Goal: Task Accomplishment & Management: Use online tool/utility

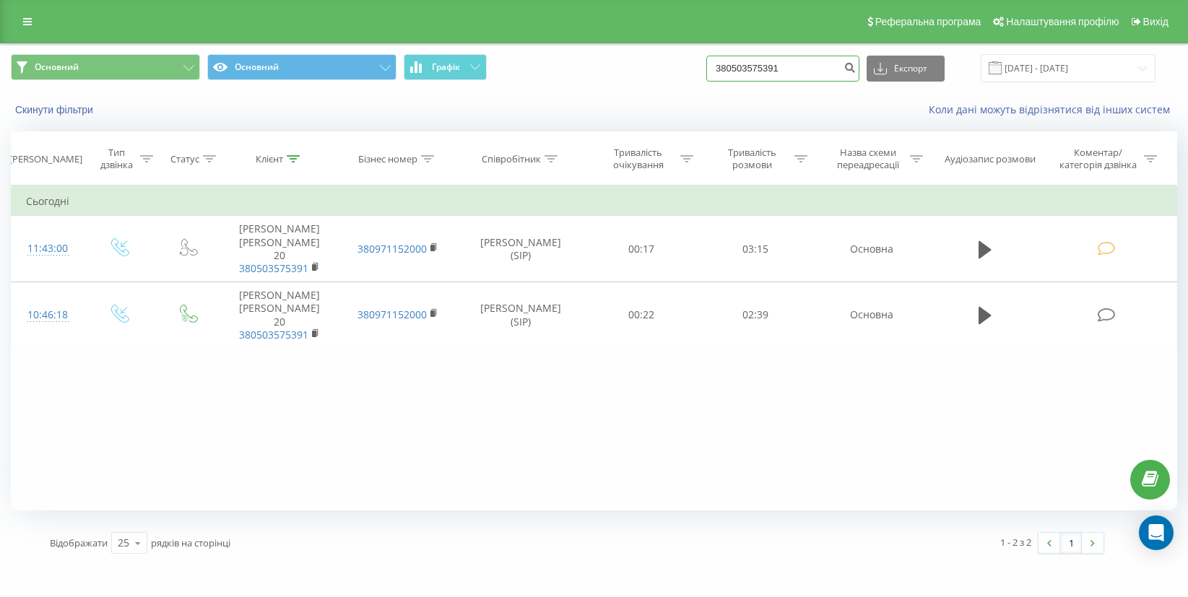
click at [838, 64] on input "380503575391" at bounding box center [782, 69] width 153 height 26
type input "3"
click at [841, 116] on div "Коли дані можуть відрізнятися вiд інших систем" at bounding box center [817, 110] width 742 height 14
click at [1059, 64] on input "20.05.2025 - 20.08.2025" at bounding box center [1068, 68] width 175 height 28
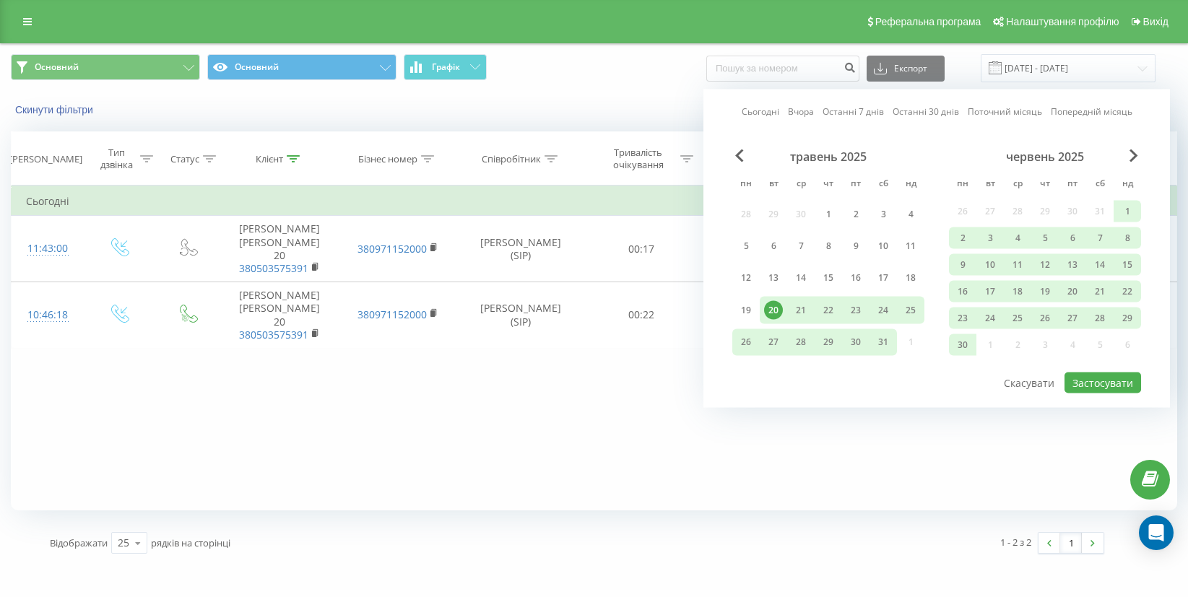
click at [1123, 150] on div "червень 2025" at bounding box center [1045, 157] width 192 height 14
click at [1130, 151] on span "Next Month" at bounding box center [1134, 156] width 9 height 13
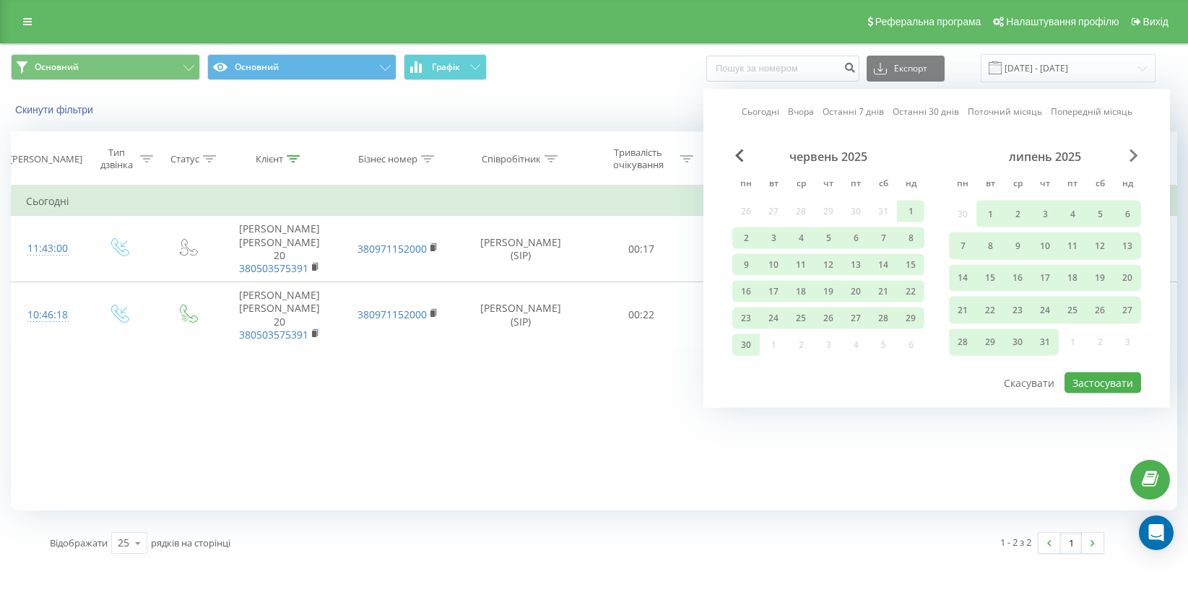
click at [1130, 152] on span "Next Month" at bounding box center [1134, 156] width 9 height 13
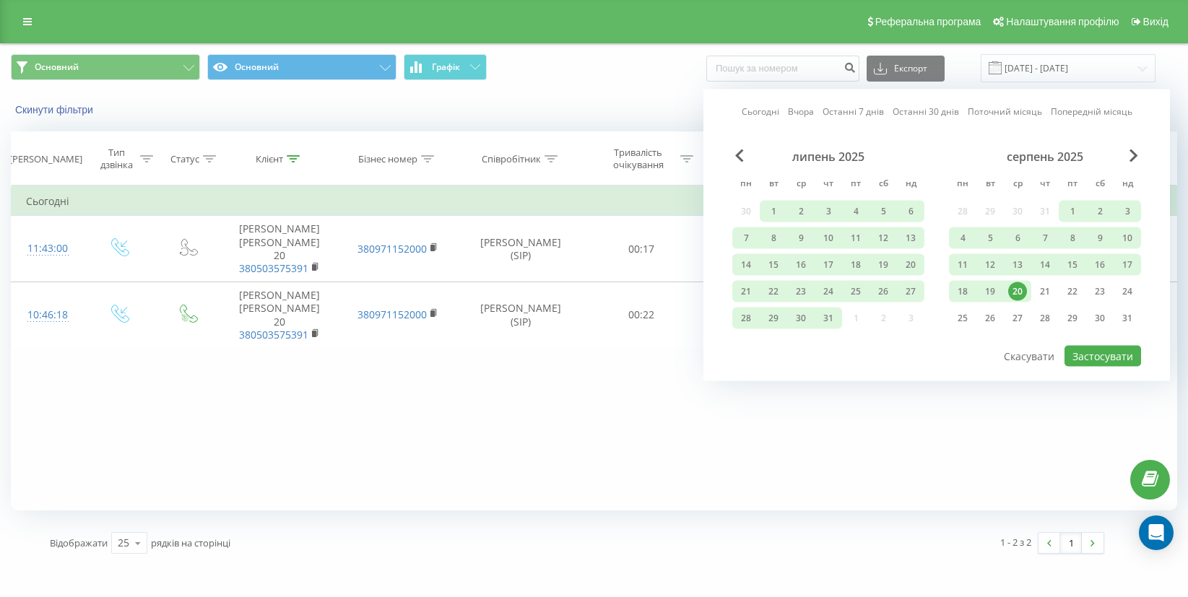
click at [1012, 287] on div "20" at bounding box center [1017, 291] width 19 height 19
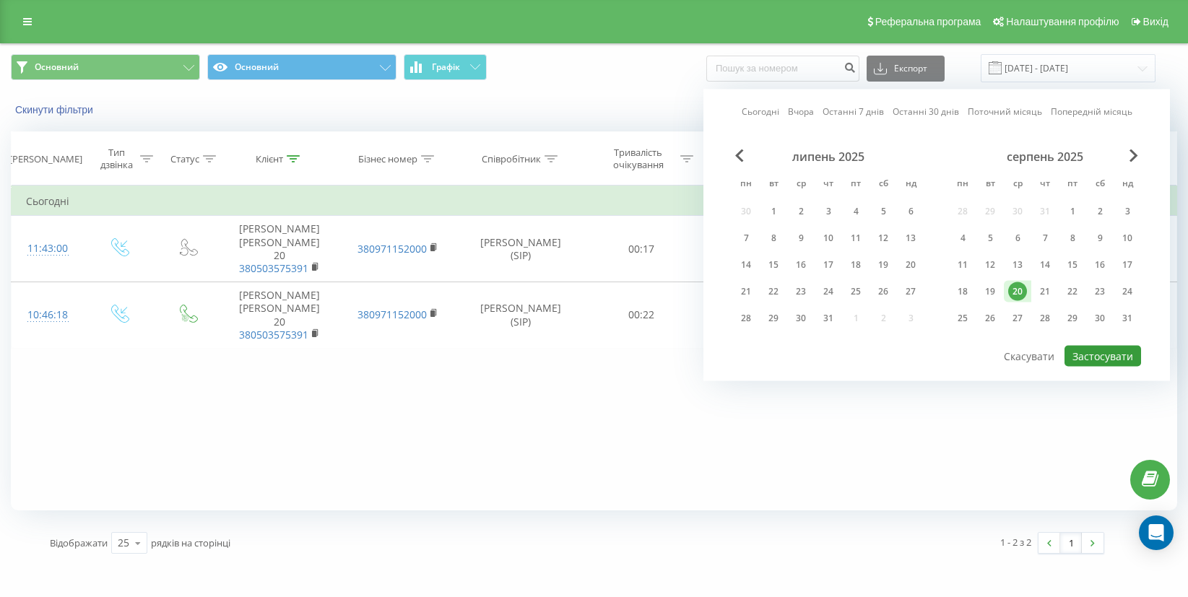
click at [1088, 353] on button "Застосувати" at bounding box center [1103, 356] width 77 height 21
type input "[DATE] - [DATE]"
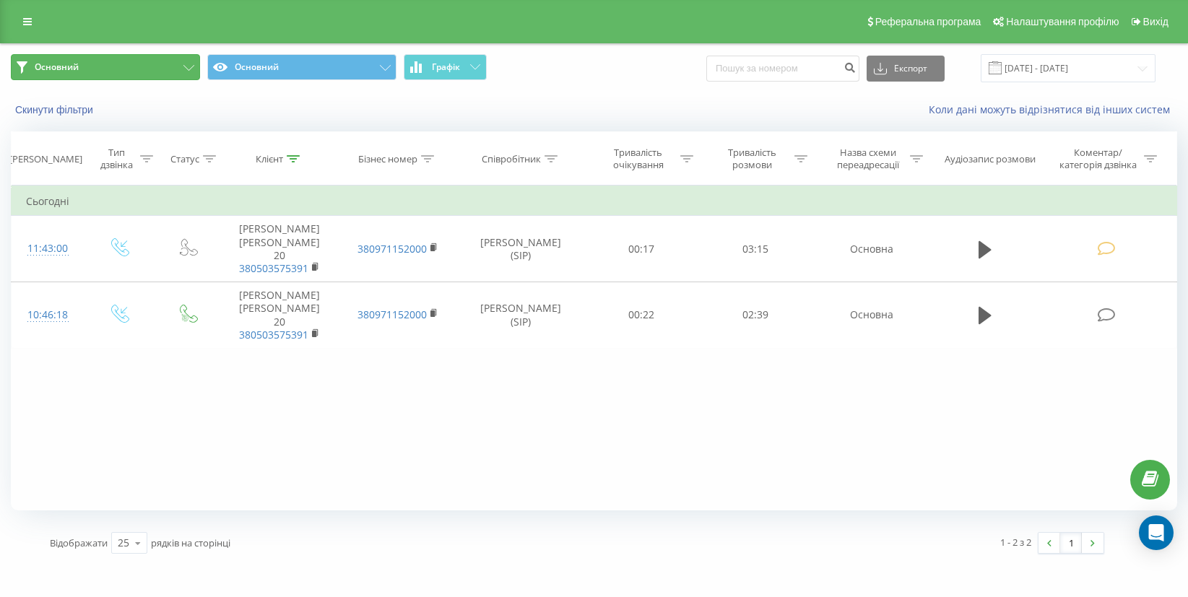
click at [151, 63] on button "Основний" at bounding box center [105, 67] width 189 height 26
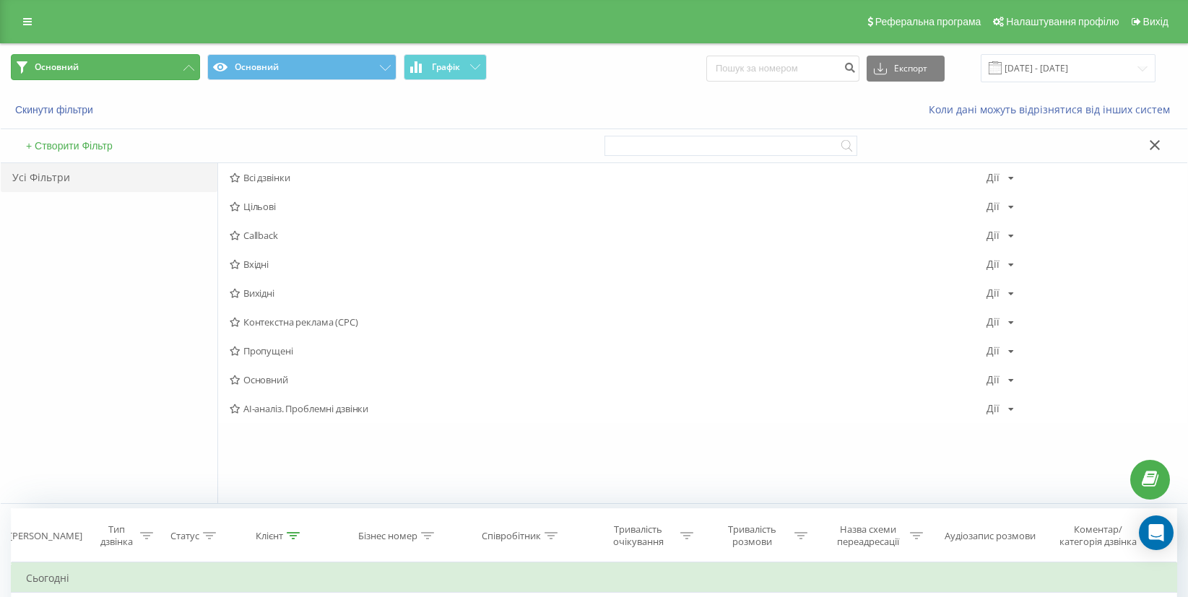
click at [151, 63] on button "Основний" at bounding box center [105, 67] width 189 height 26
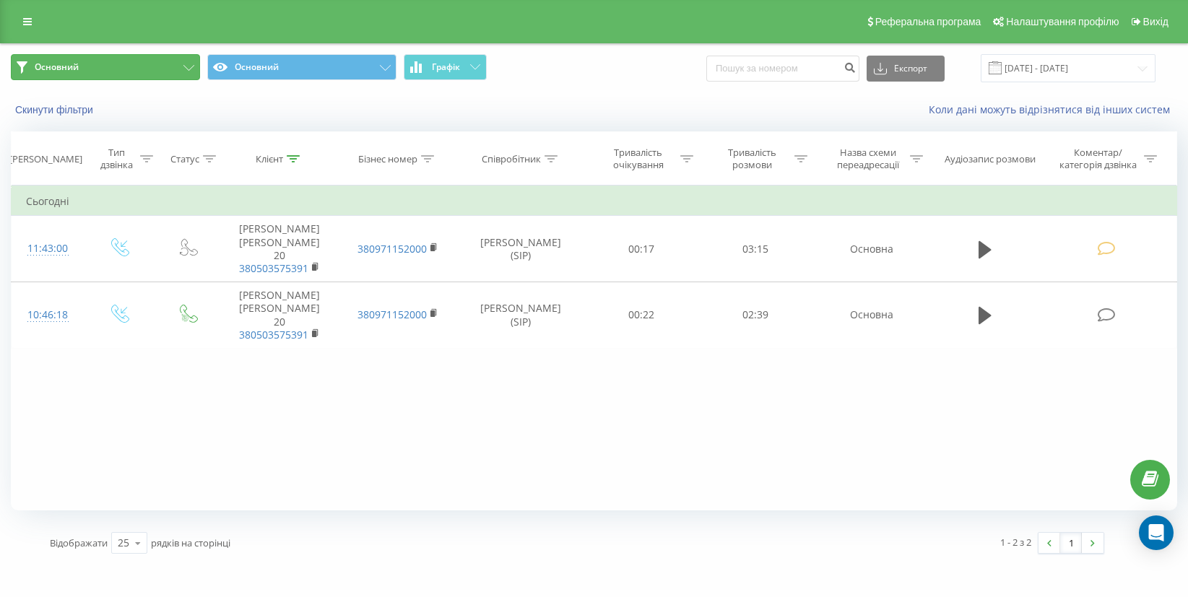
click at [154, 71] on button "Основний" at bounding box center [105, 67] width 189 height 26
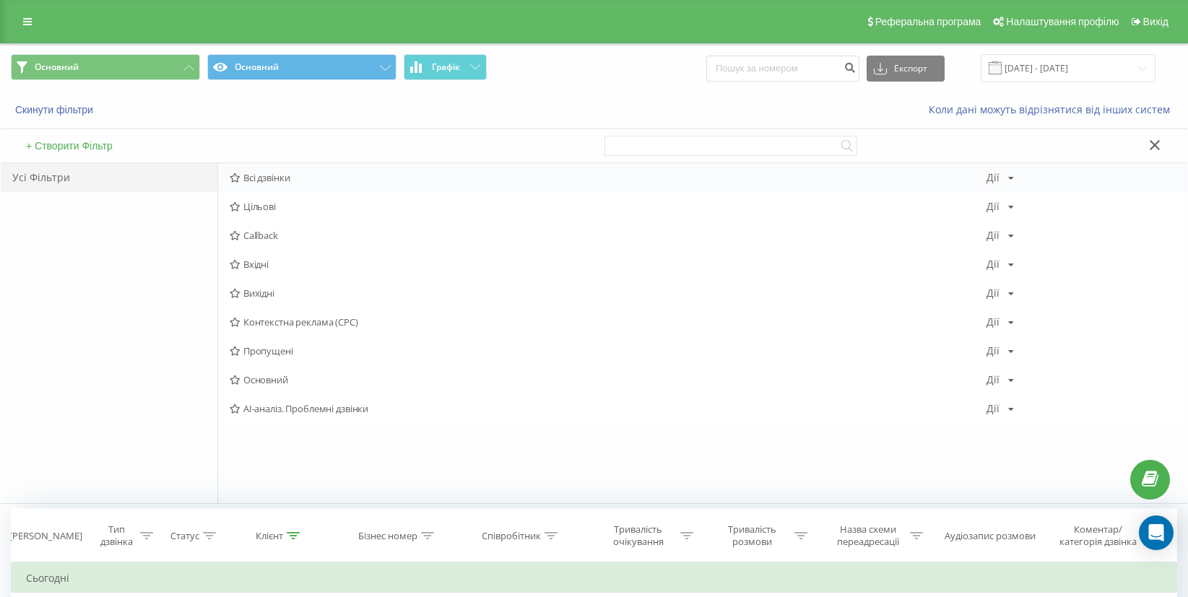
click at [293, 178] on span "Всі дзвінки" at bounding box center [608, 178] width 757 height 10
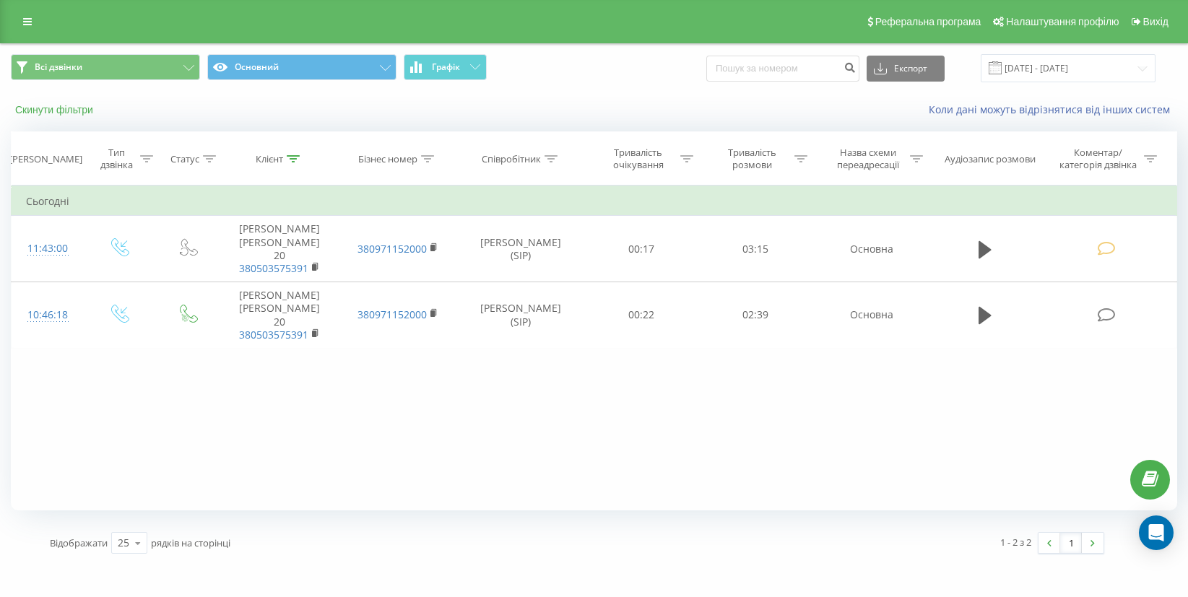
click at [70, 109] on button "Скинути фільтри" at bounding box center [56, 109] width 90 height 13
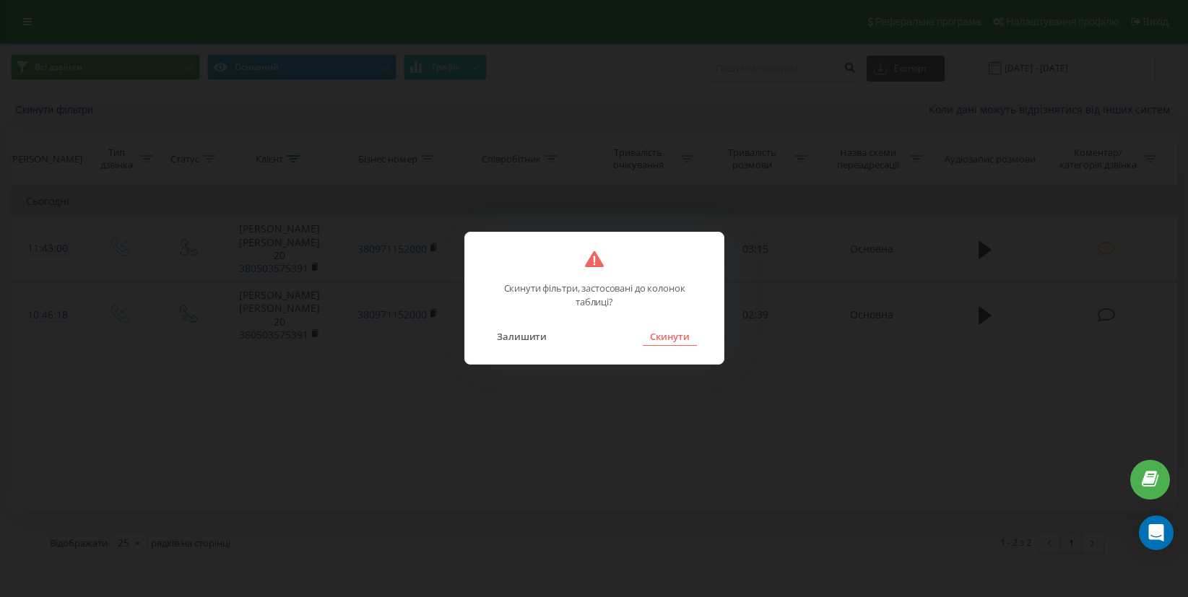
click at [683, 335] on button "Скинути" at bounding box center [670, 336] width 54 height 19
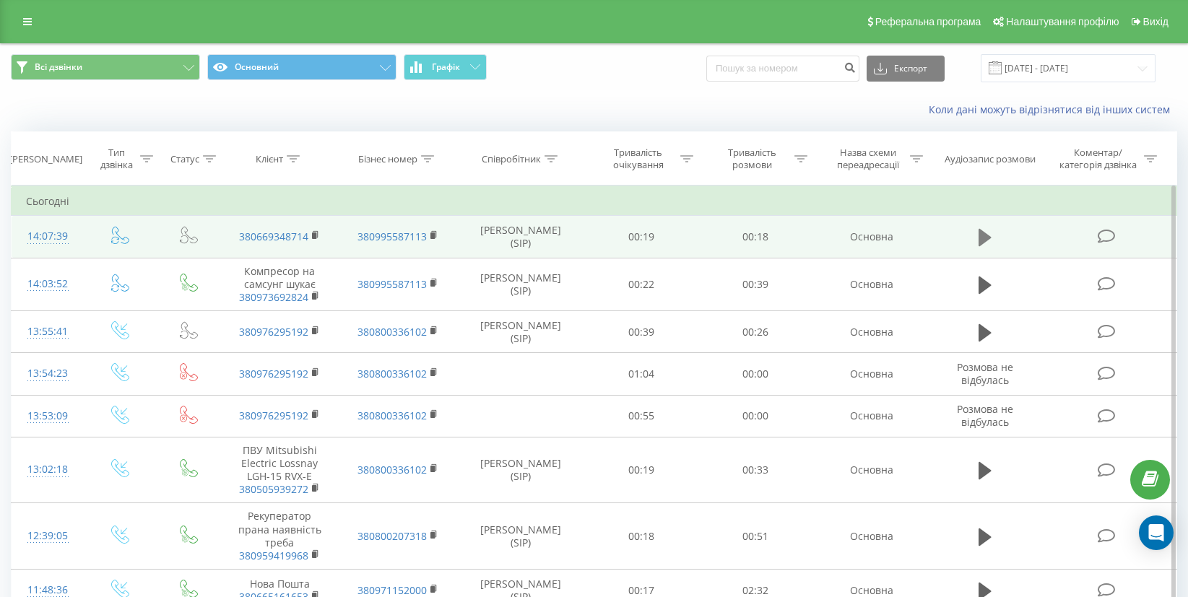
click at [981, 238] on icon at bounding box center [985, 237] width 13 height 17
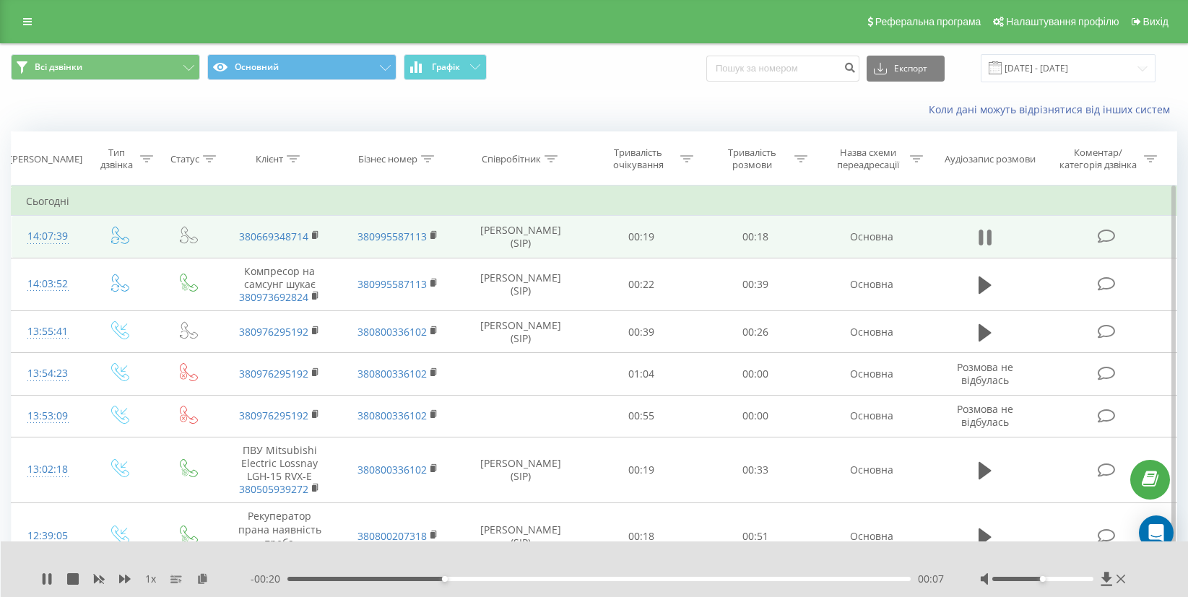
click at [992, 234] on button at bounding box center [985, 238] width 22 height 22
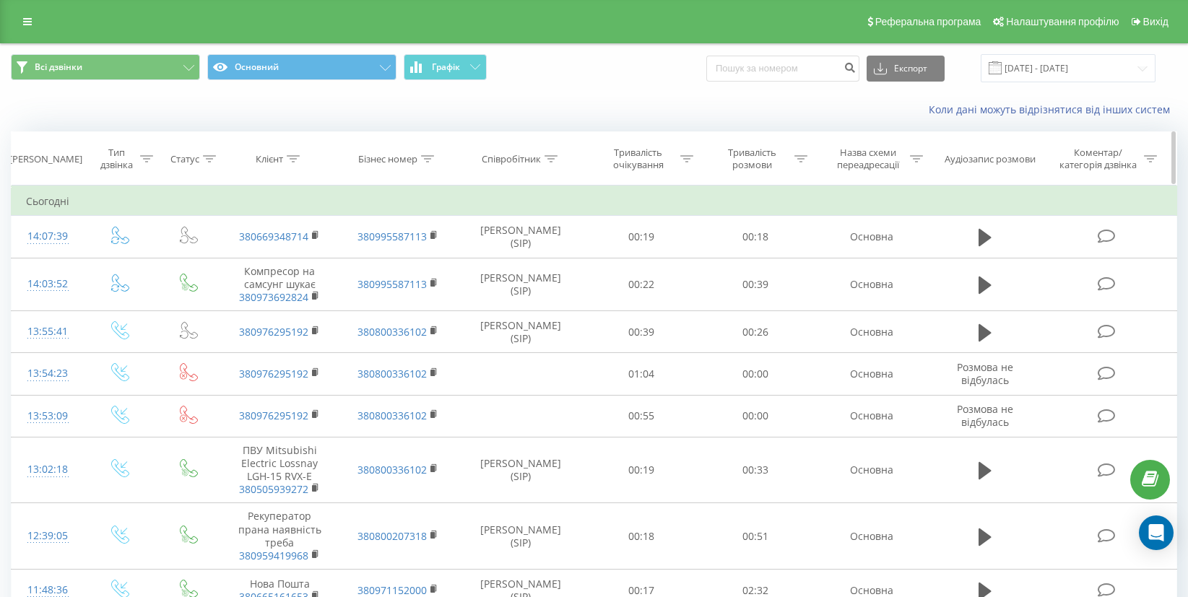
scroll to position [7, 0]
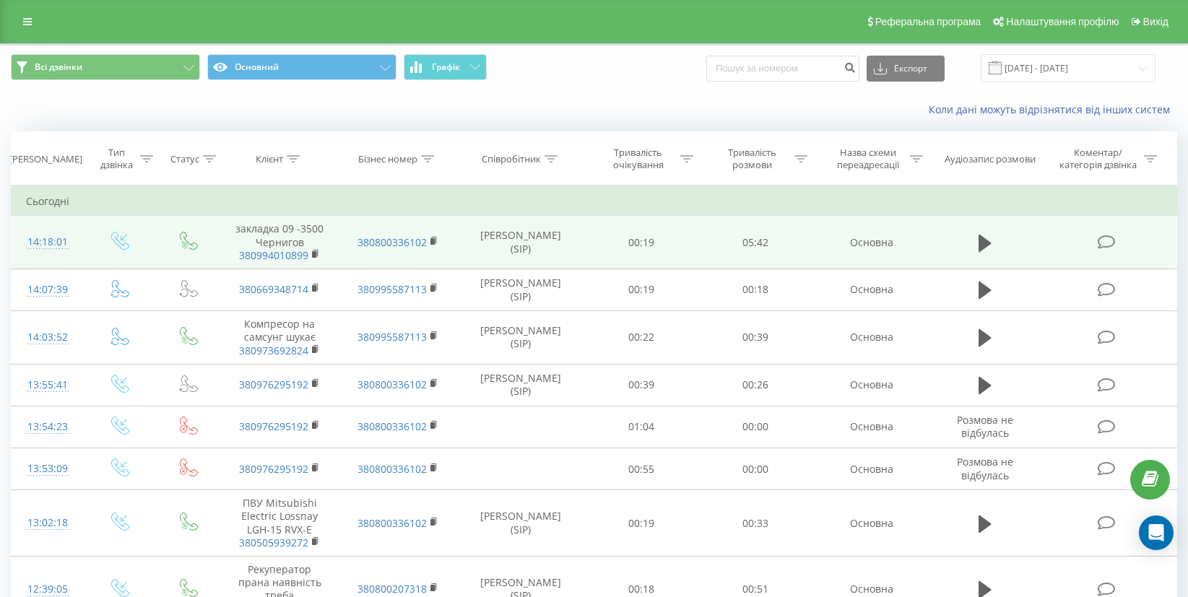
click at [1105, 241] on icon at bounding box center [1107, 242] width 18 height 15
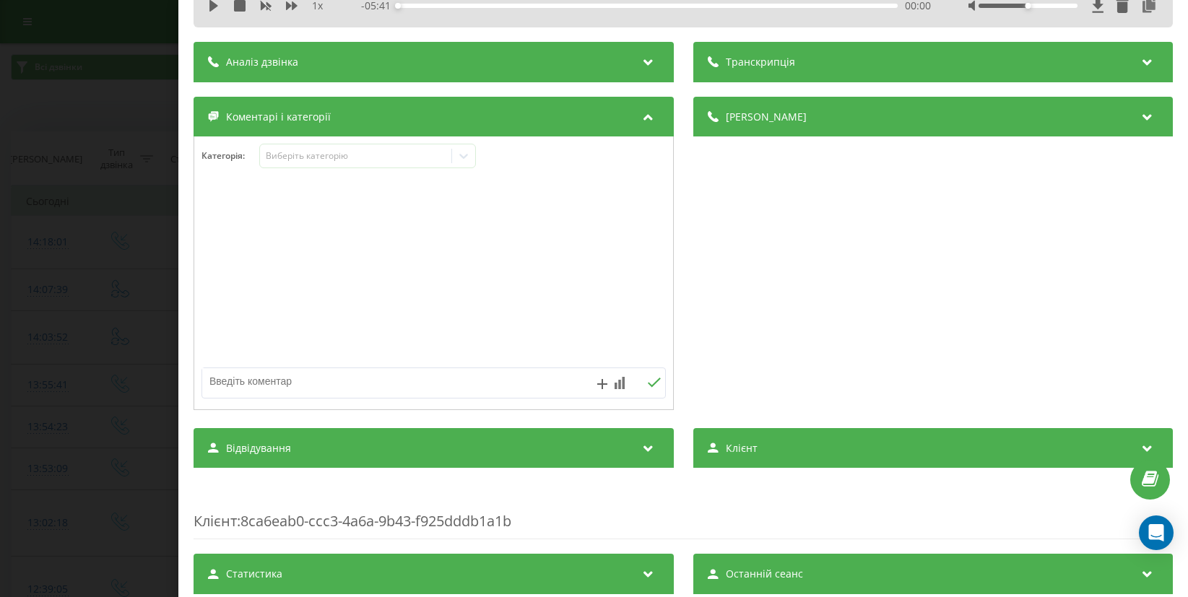
scroll to position [77, 0]
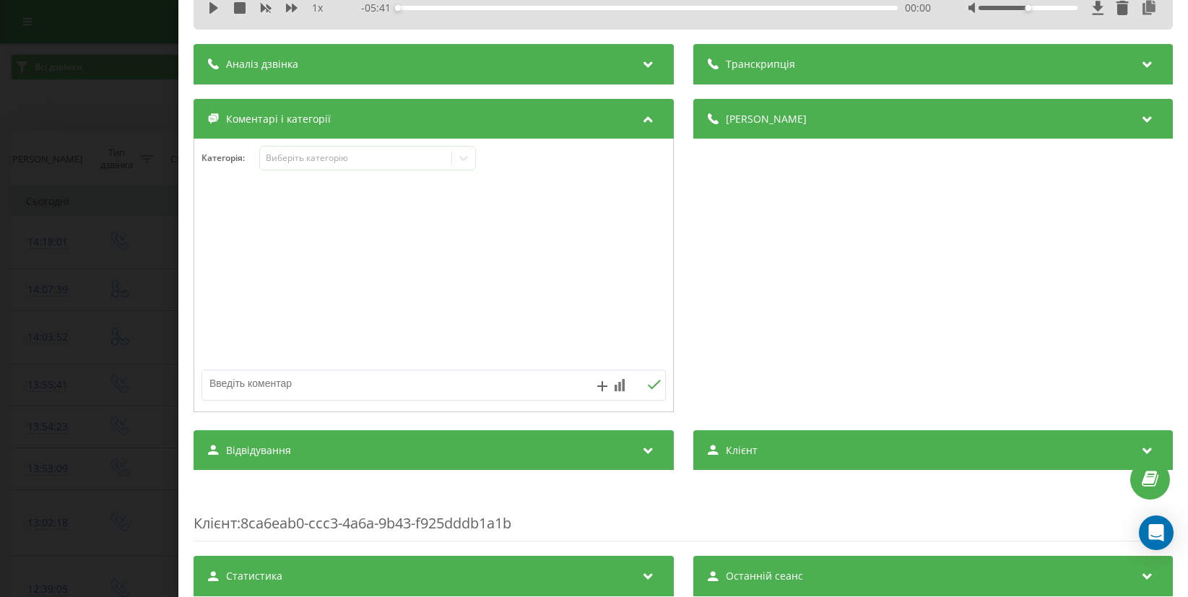
click at [353, 392] on textarea at bounding box center [387, 384] width 370 height 26
click at [277, 379] on textarea at bounding box center [387, 384] width 370 height 26
paste textarea "OSH-10LDH3"
type textarea "OSH-10LDH3- 12700"
click at [606, 385] on icon at bounding box center [602, 386] width 10 height 10
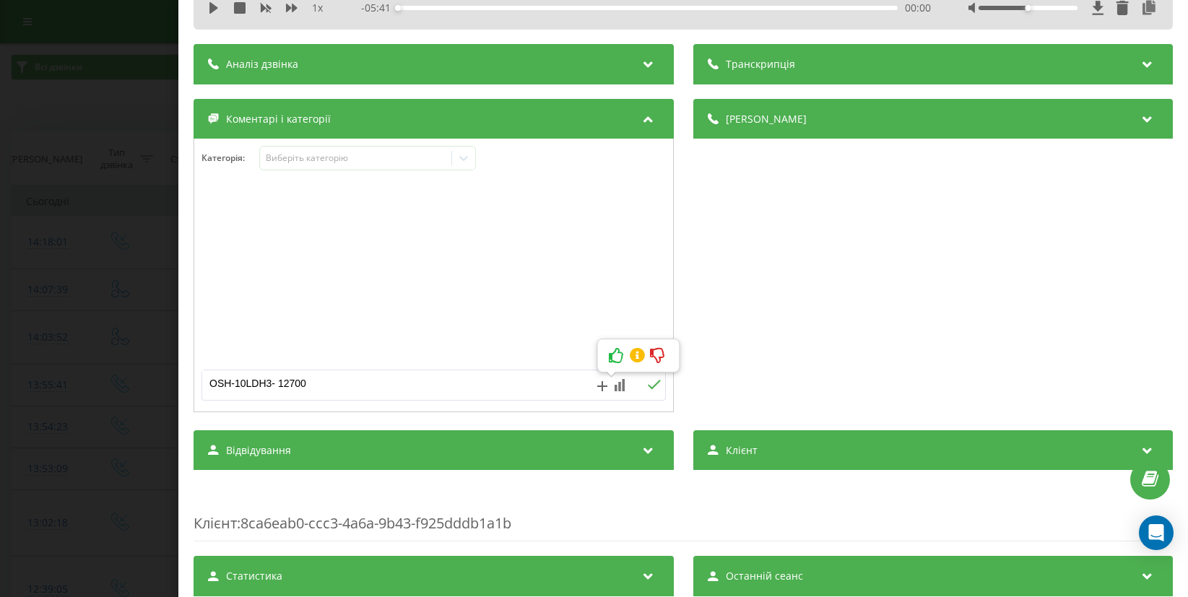
click at [657, 384] on icon at bounding box center [653, 384] width 13 height 9
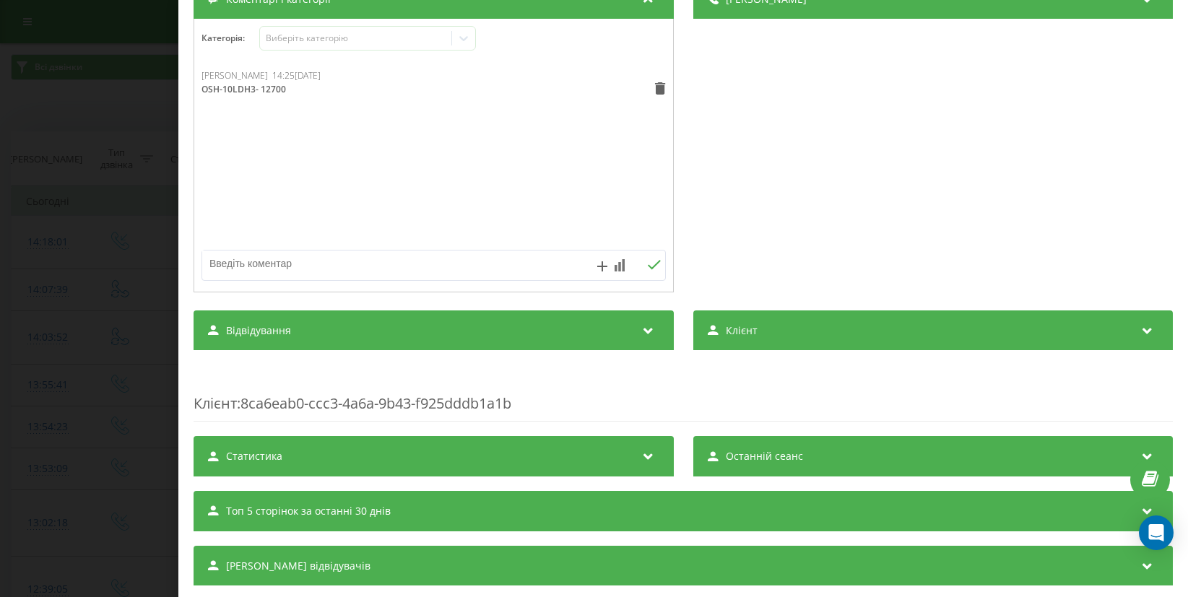
scroll to position [0, 0]
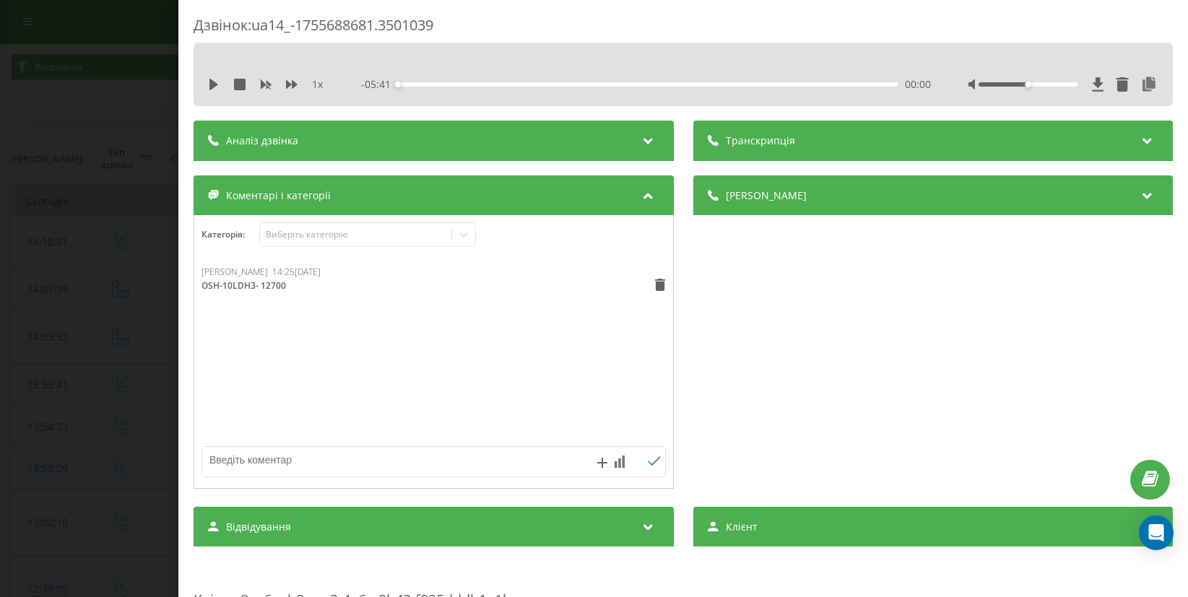
click at [131, 32] on div "Дзвінок : ua14_-1755688681.3501039 1 x - 05:41 00:00 00:00 Транскрипція Для AI-…" at bounding box center [594, 298] width 1188 height 597
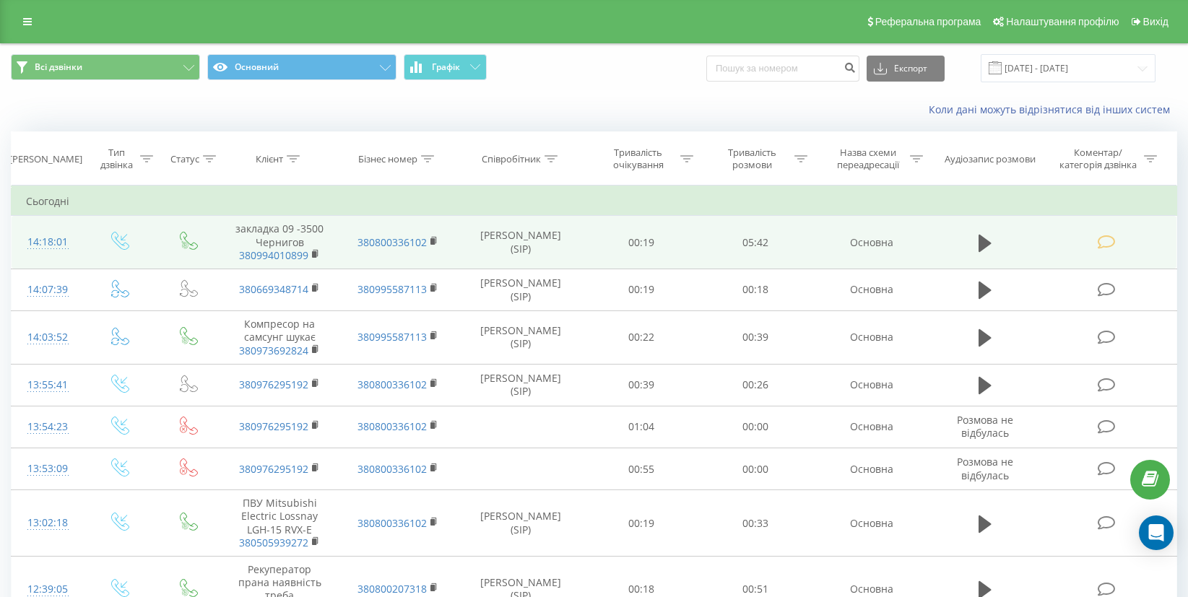
click at [1110, 235] on icon at bounding box center [1107, 242] width 18 height 15
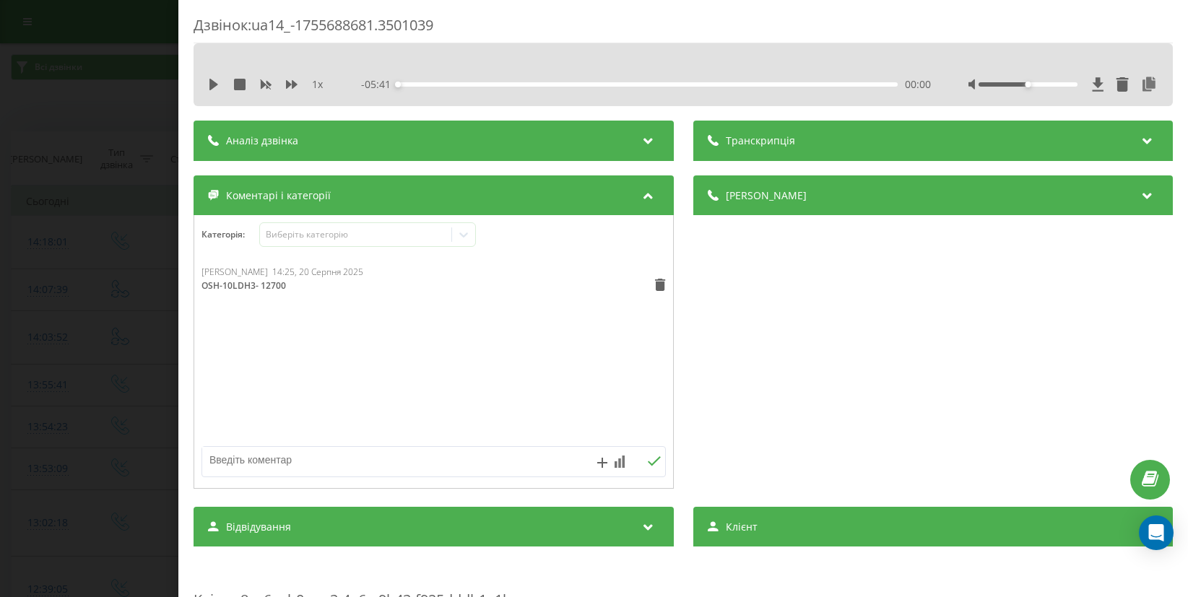
click at [282, 460] on textarea at bounding box center [387, 460] width 370 height 26
click at [300, 462] on textarea "значала закладка, а потом навеска 3500" at bounding box center [387, 460] width 370 height 26
click at [298, 464] on textarea "значала закладка, а потом навеска 3500" at bounding box center [387, 460] width 370 height 26
type textarea "значала закладка, 3500/650+ штроба 350/250 а потом навеска 3500"
click at [659, 453] on div "значала закладка, 3500/650+ штроба 350/250 а потом навеска 3500" at bounding box center [434, 461] width 464 height 31
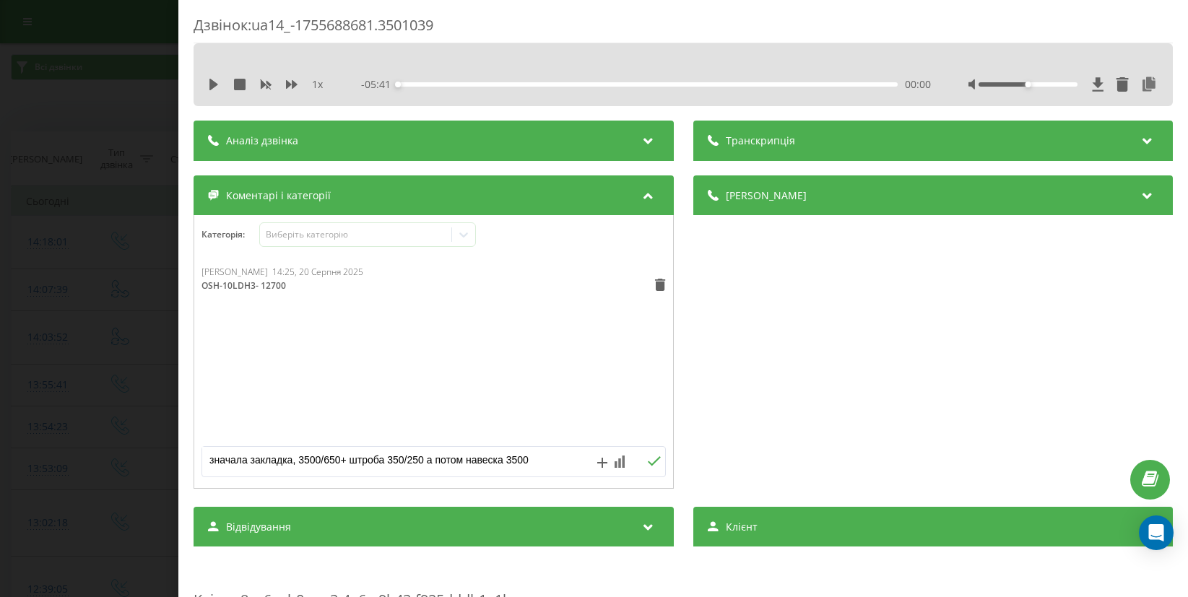
click at [659, 460] on icon at bounding box center [653, 462] width 14 height 10
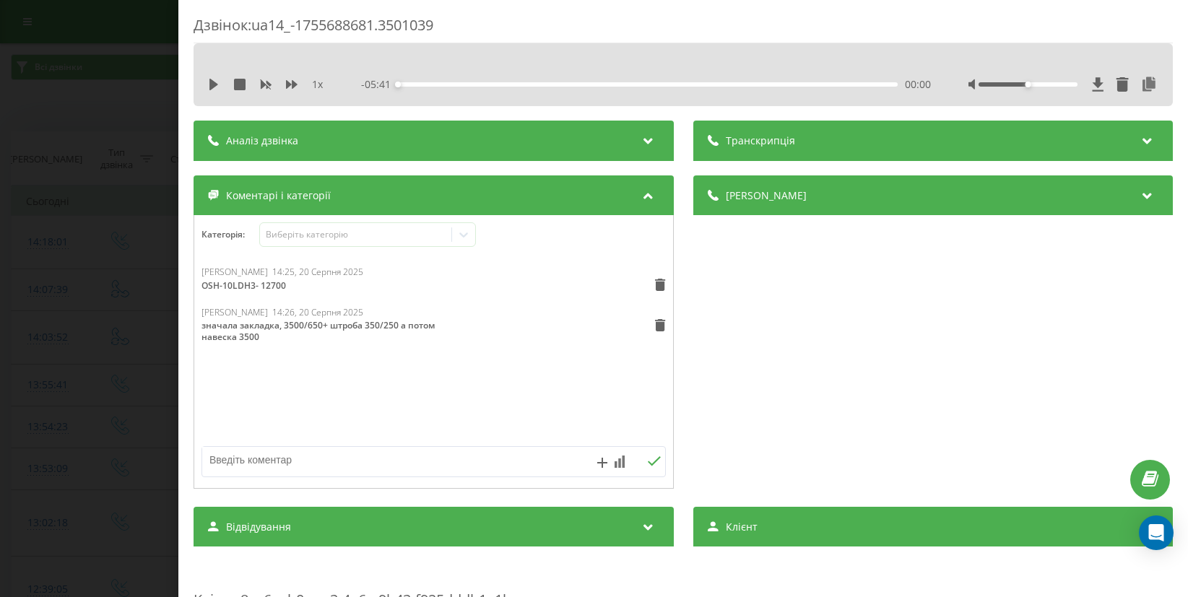
click at [88, 85] on div "Дзвінок : ua14_-1755688681.3501039 1 x - 05:41 00:00 00:00 Транскрипція Для AI-…" at bounding box center [594, 298] width 1188 height 597
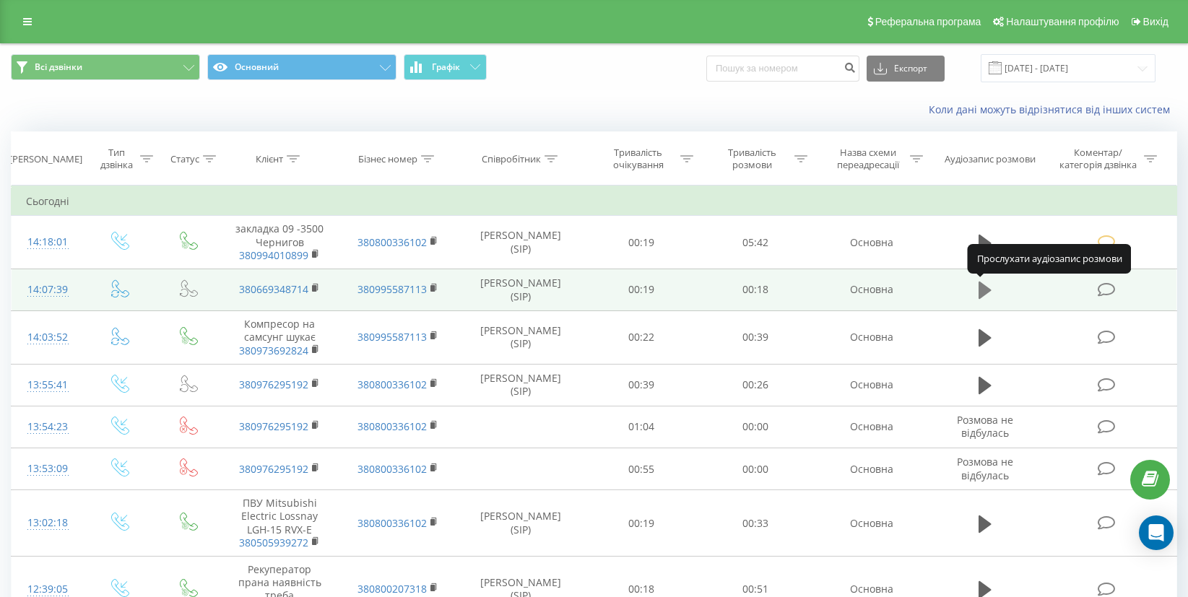
click at [987, 290] on icon at bounding box center [985, 290] width 13 height 17
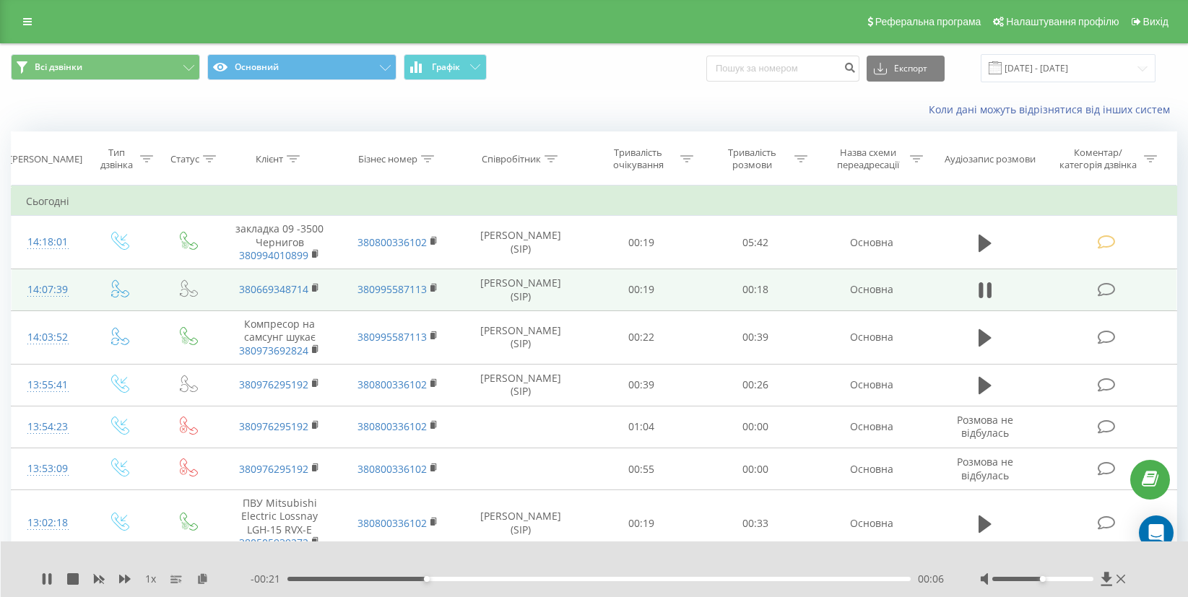
drag, startPoint x: 429, startPoint y: 591, endPoint x: 461, endPoint y: 584, distance: 32.4
click at [516, 581] on div "1 x - 00:21 00:06 00:06" at bounding box center [595, 570] width 1188 height 56
drag, startPoint x: 475, startPoint y: 579, endPoint x: 549, endPoint y: 577, distance: 73.7
click at [549, 577] on div "00:12" at bounding box center [598, 579] width 623 height 4
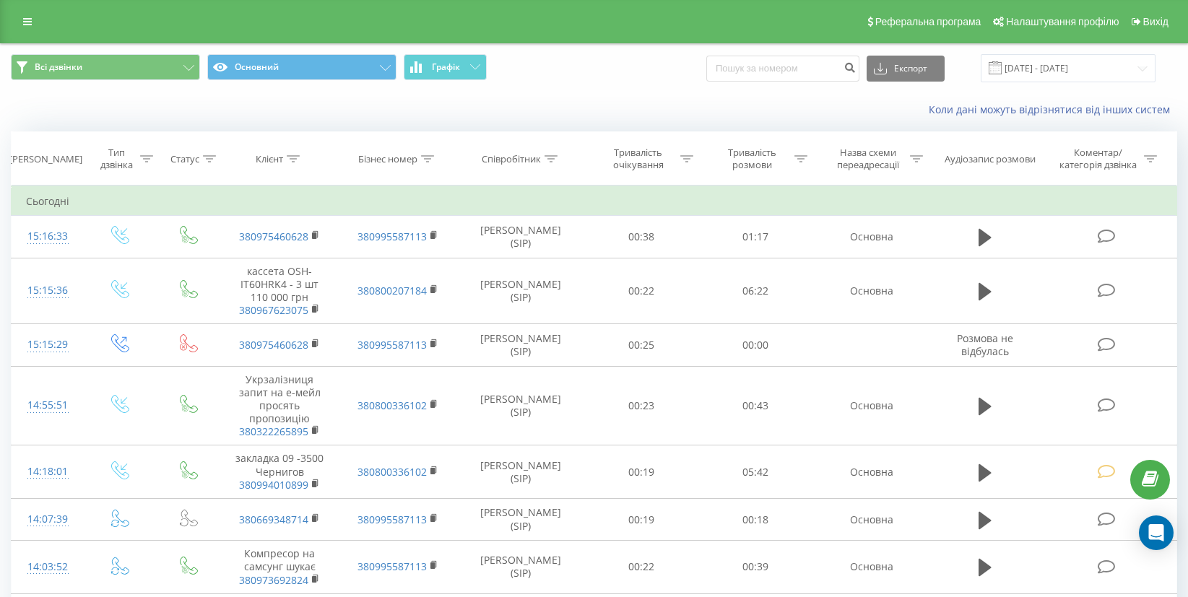
click at [627, 69] on div "Всі дзвінки Основний Графік Експорт .csv .xls .xlsx [DATE] - [DATE]" at bounding box center [594, 68] width 1167 height 28
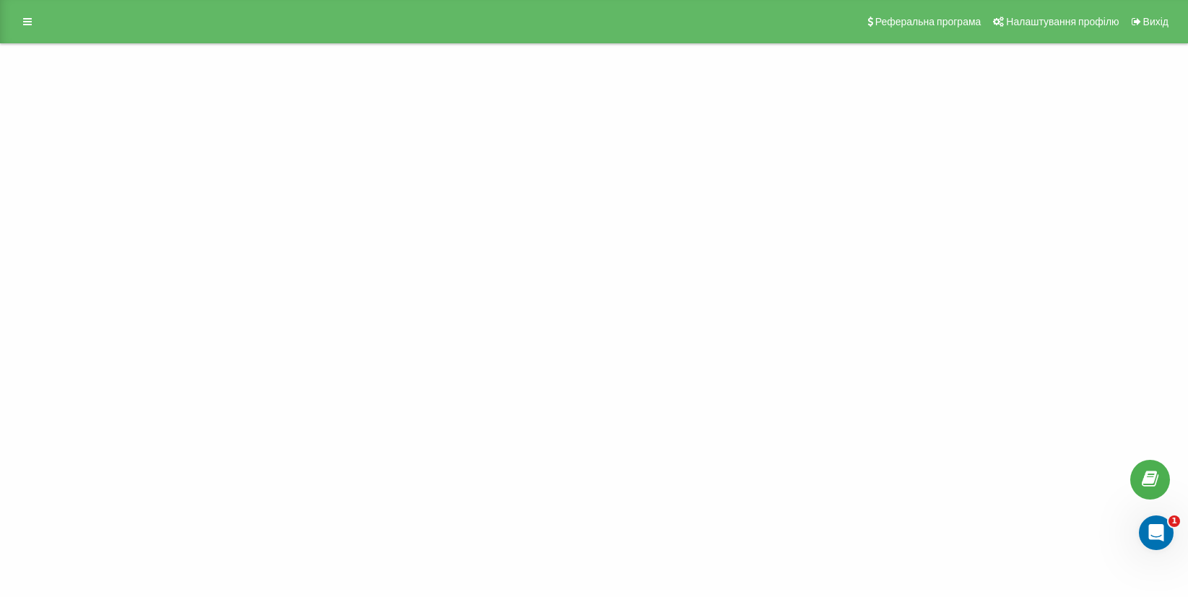
click at [509, 95] on div "Project Проекти air-conditioner.ua Реферальна програма Налаштування профілю Вих…" at bounding box center [594, 298] width 1188 height 597
click at [14, 20] on link at bounding box center [27, 22] width 26 height 20
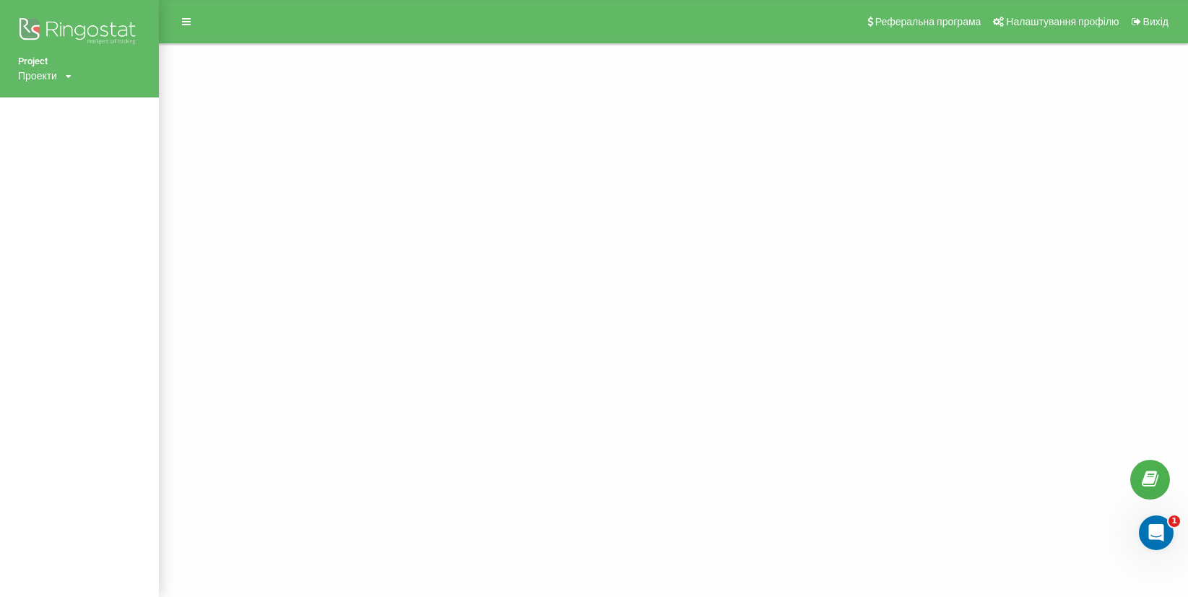
click at [74, 77] on div "Project Проекти air-conditioner.ua" at bounding box center [79, 49] width 159 height 98
click at [61, 76] on div "Проекти air-conditioner.ua" at bounding box center [44, 76] width 53 height 14
click at [69, 91] on div "[DOMAIN_NAME]" at bounding box center [65, 97] width 93 height 27
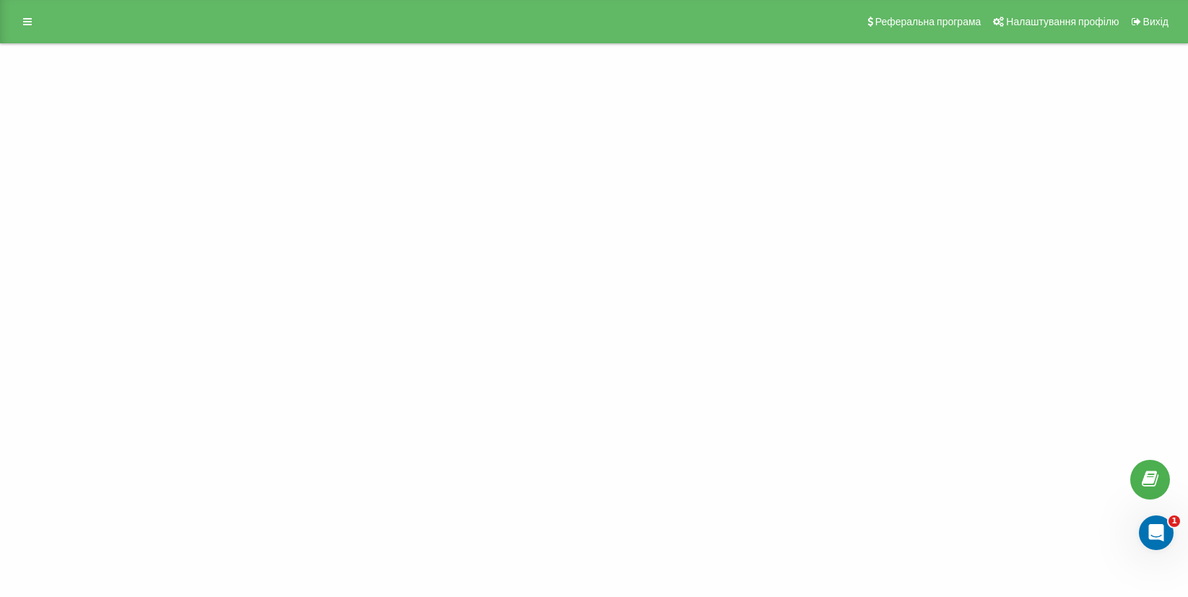
click at [609, 269] on div "Project Проекти [DOMAIN_NAME] Реферальна програма Налаштування профілю Вихід" at bounding box center [594, 298] width 1188 height 597
click at [25, 26] on icon at bounding box center [27, 22] width 9 height 10
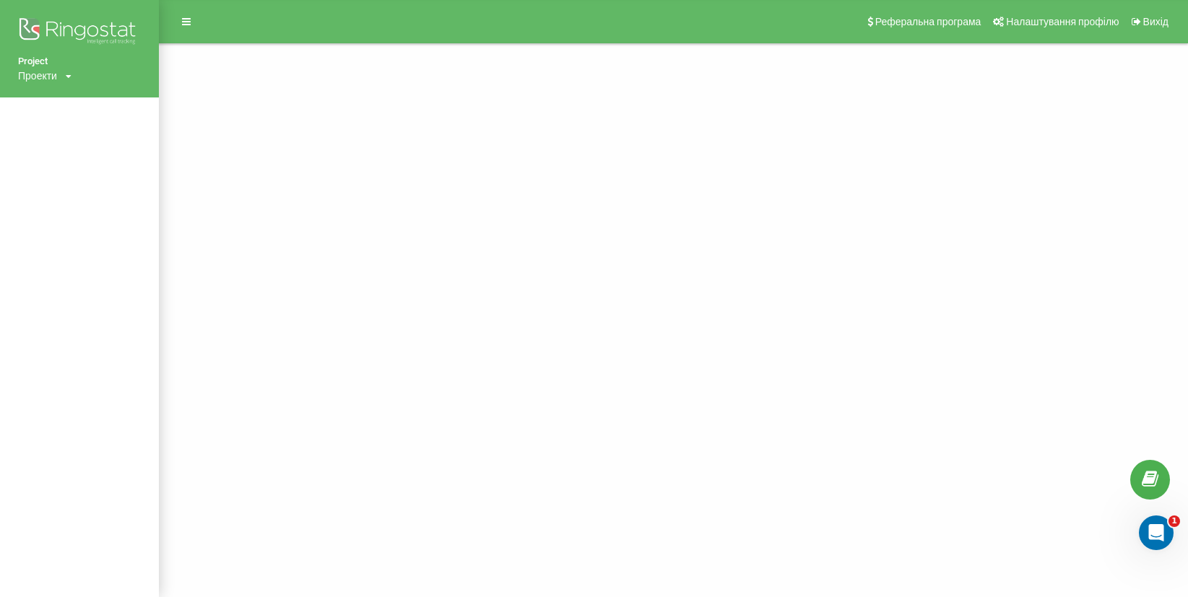
click at [54, 82] on div "Проекти" at bounding box center [37, 76] width 39 height 14
click at [63, 77] on div "Проекти air-conditioner.ua" at bounding box center [44, 76] width 53 height 14
click at [74, 72] on div "Project Проекти air-conditioner.ua" at bounding box center [79, 49] width 159 height 98
click at [70, 77] on icon at bounding box center [69, 76] width 6 height 9
click at [66, 95] on link "[DOMAIN_NAME]" at bounding box center [65, 98] width 70 height 12
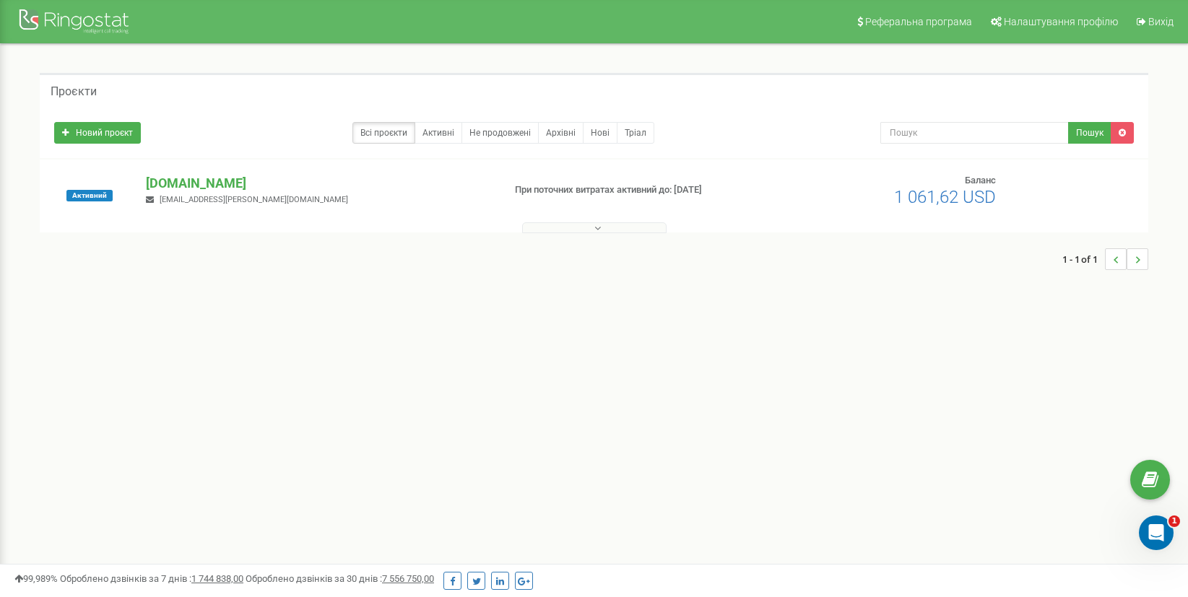
click at [198, 196] on span "[EMAIL_ADDRESS][PERSON_NAME][DOMAIN_NAME]" at bounding box center [254, 199] width 189 height 9
click at [193, 179] on p "[DOMAIN_NAME]" at bounding box center [318, 183] width 345 height 19
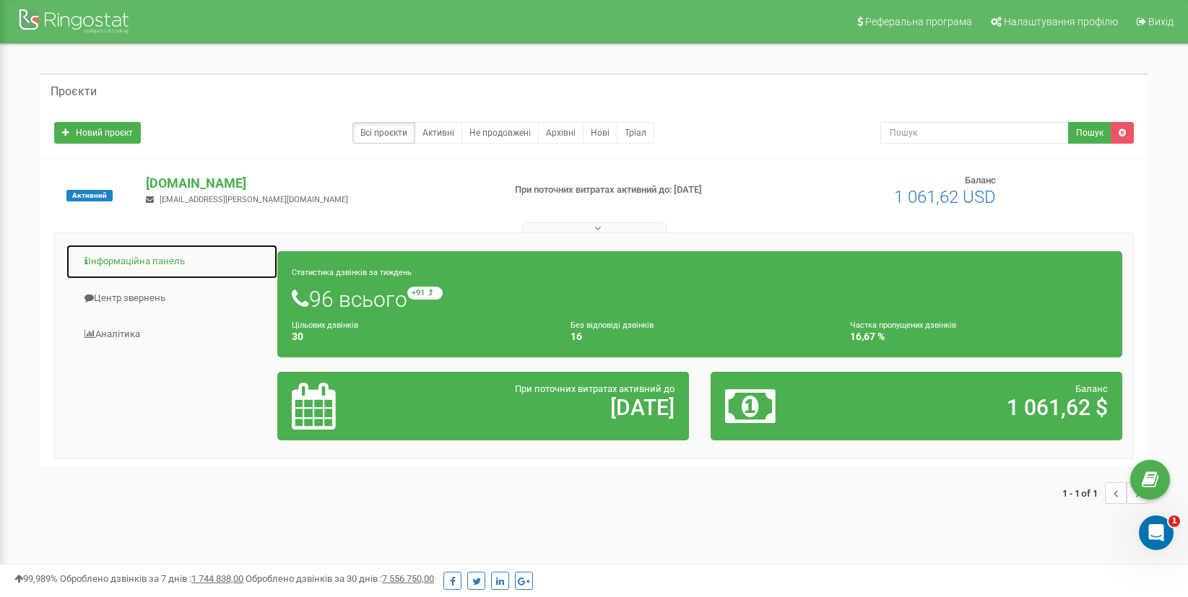
click at [184, 260] on link "Інформаційна панель" at bounding box center [172, 261] width 212 height 35
click at [157, 263] on link "Інформаційна панель" at bounding box center [172, 261] width 212 height 35
click at [137, 292] on link "Центр звернень" at bounding box center [172, 298] width 212 height 35
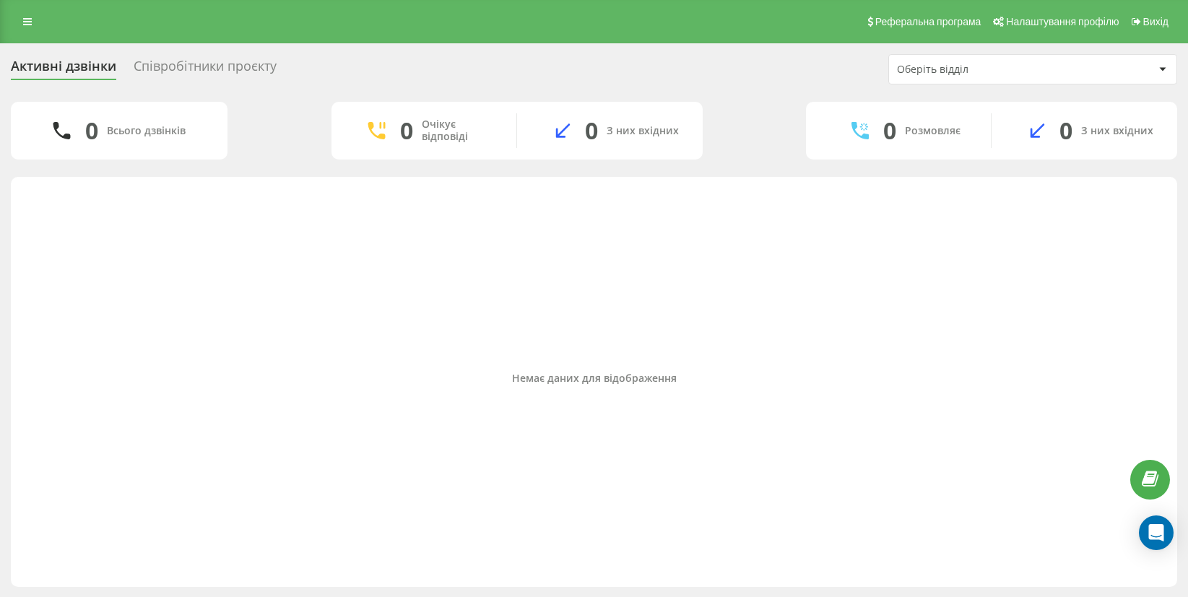
click at [303, 264] on div "Немає даних для відображення" at bounding box center [593, 378] width 1143 height 389
click at [30, 27] on link at bounding box center [27, 22] width 26 height 20
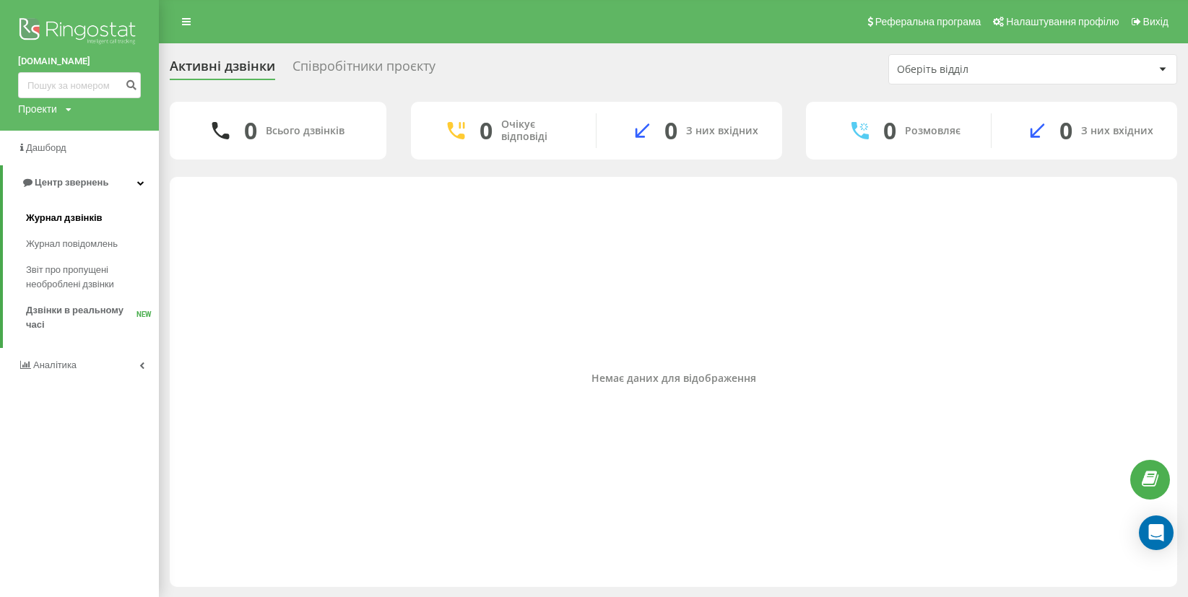
click at [85, 219] on span "Журнал дзвінків" at bounding box center [64, 218] width 77 height 14
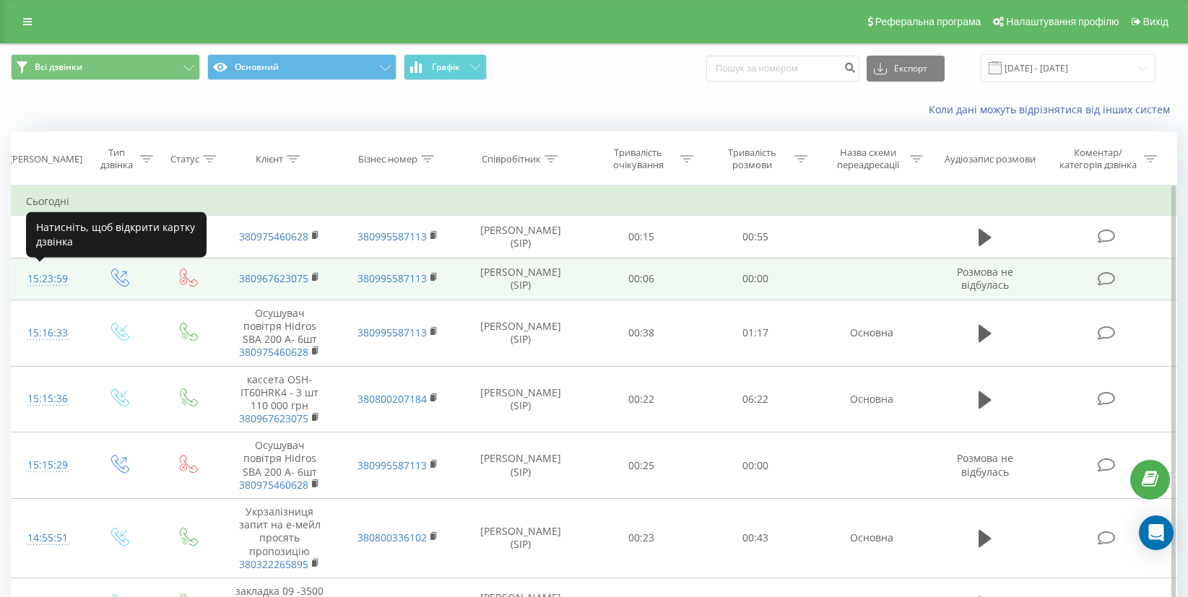
click at [53, 280] on div "15:23:59" at bounding box center [47, 279] width 43 height 28
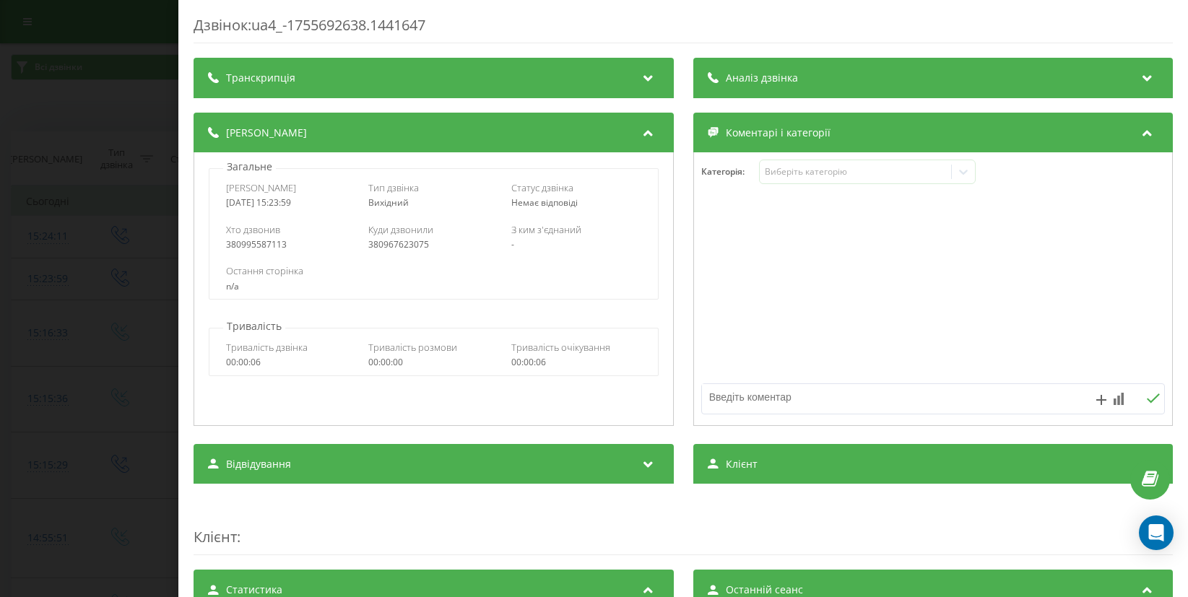
click at [130, 121] on div "Дзвінок : ua4_-1755692638.1441647 Транскрипція Для AI-аналізу майбутніх дзвінкі…" at bounding box center [594, 298] width 1188 height 597
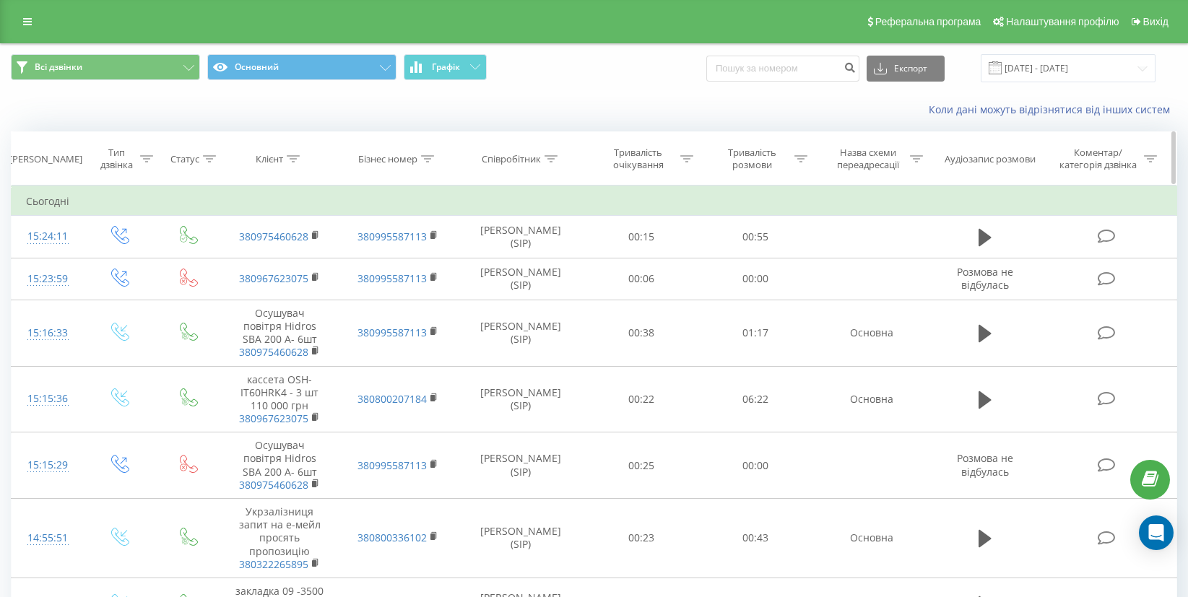
click at [555, 163] on div at bounding box center [551, 159] width 13 height 12
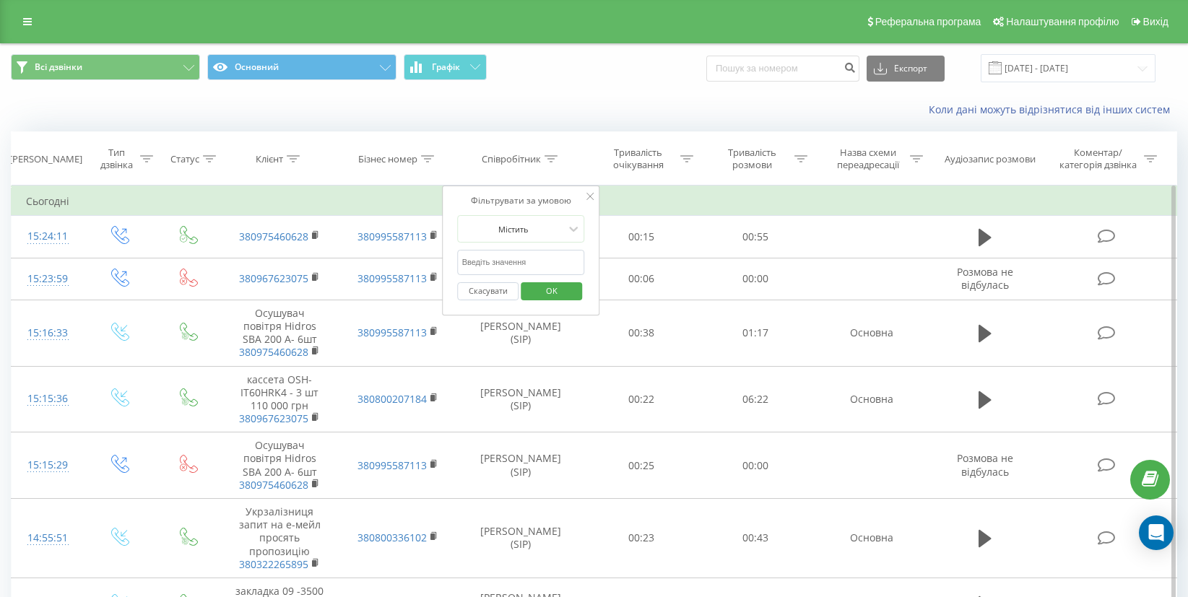
click at [590, 199] on icon at bounding box center [590, 196] width 7 height 7
